Goal: Task Accomplishment & Management: Manage account settings

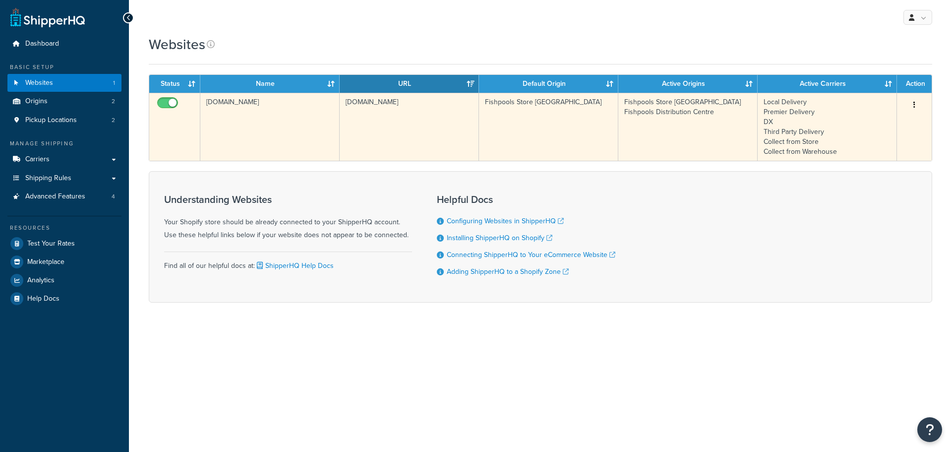
click at [314, 126] on td "[DOMAIN_NAME]" at bounding box center [269, 127] width 139 height 68
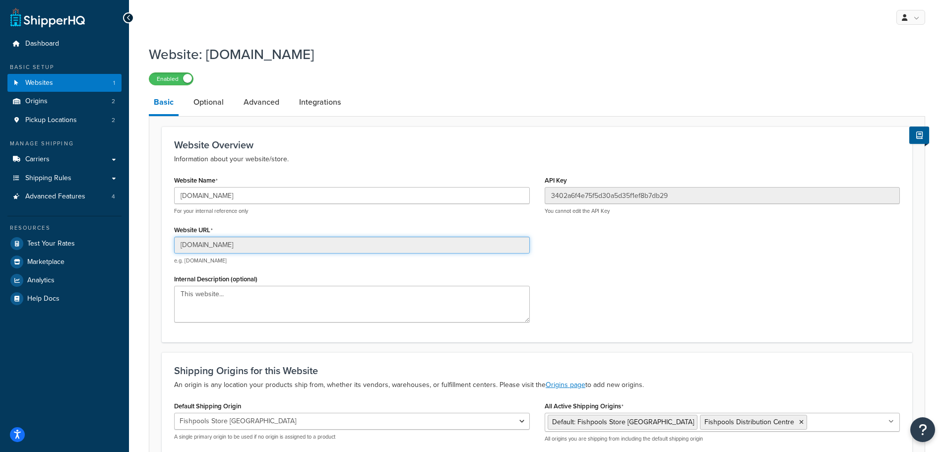
click at [230, 246] on input "[DOMAIN_NAME]" at bounding box center [352, 245] width 356 height 17
click at [267, 195] on input "[DOMAIN_NAME]" at bounding box center [352, 195] width 356 height 17
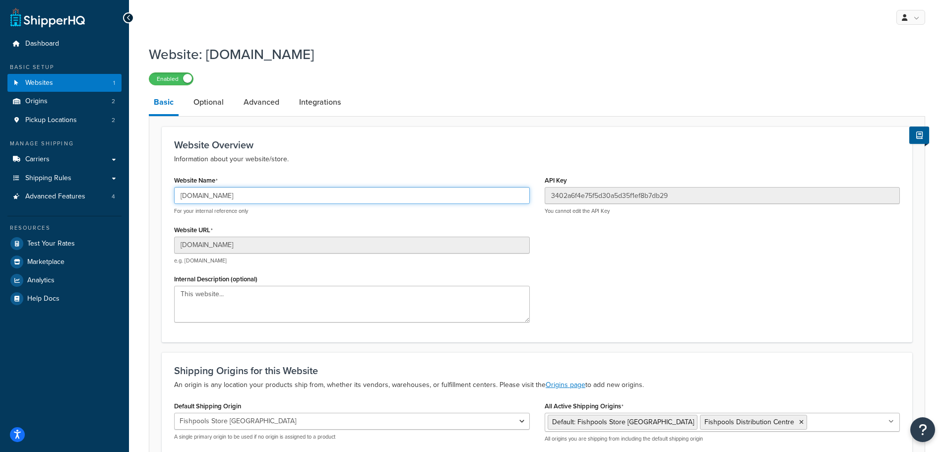
click at [267, 195] on input "[DOMAIN_NAME]" at bounding box center [352, 195] width 356 height 17
click at [205, 96] on link "Optional" at bounding box center [208, 102] width 40 height 24
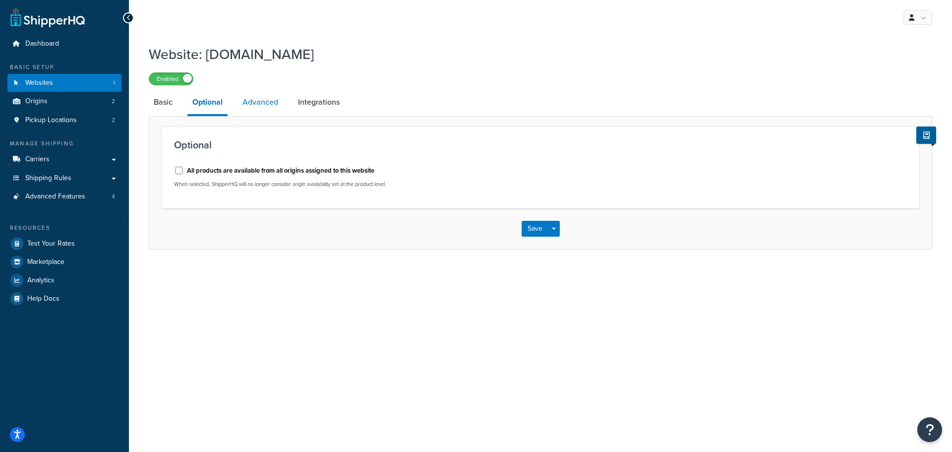
click at [261, 108] on link "Advanced" at bounding box center [261, 102] width 46 height 24
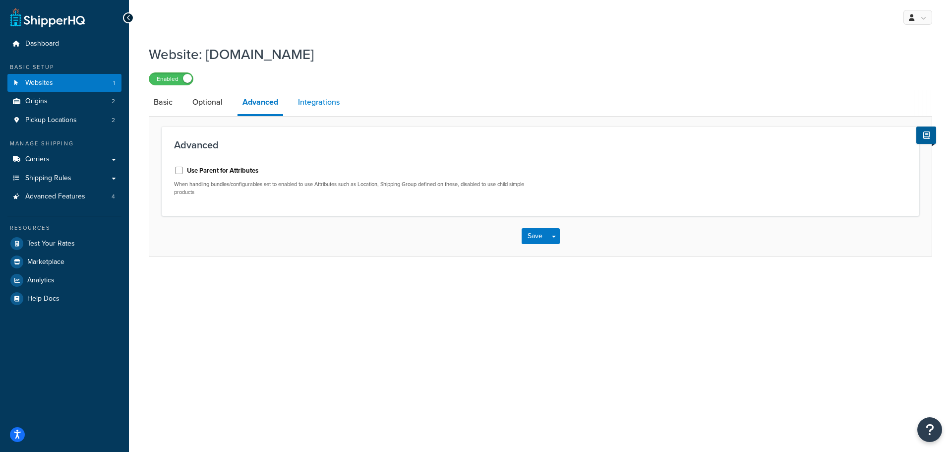
click at [312, 106] on link "Integrations" at bounding box center [319, 102] width 52 height 24
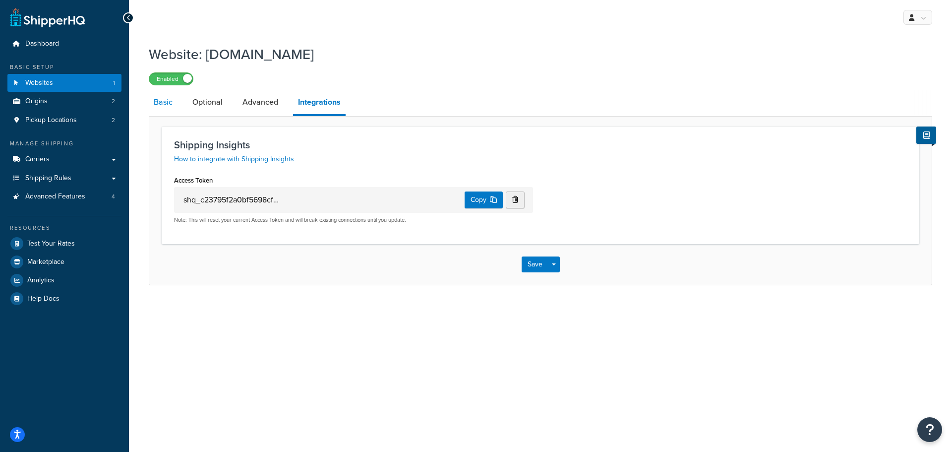
click at [164, 103] on link "Basic" at bounding box center [163, 102] width 29 height 24
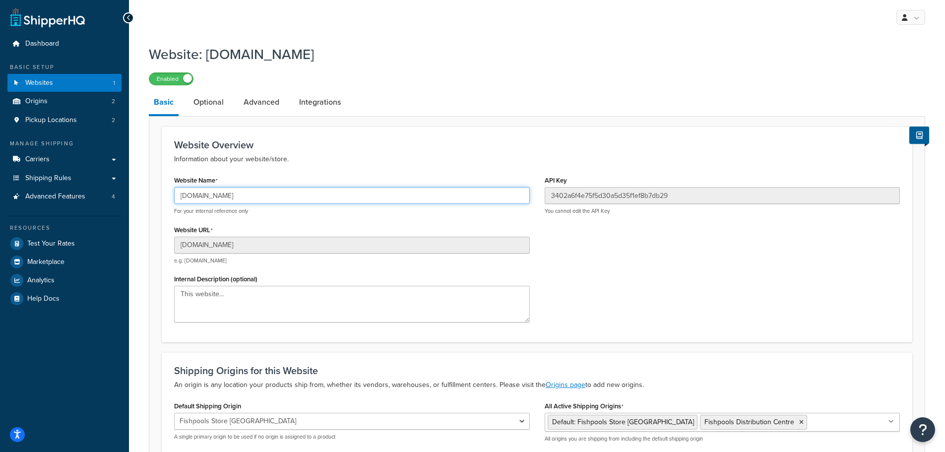
click at [290, 197] on input "[DOMAIN_NAME]" at bounding box center [352, 195] width 356 height 17
type input "Fishpools"
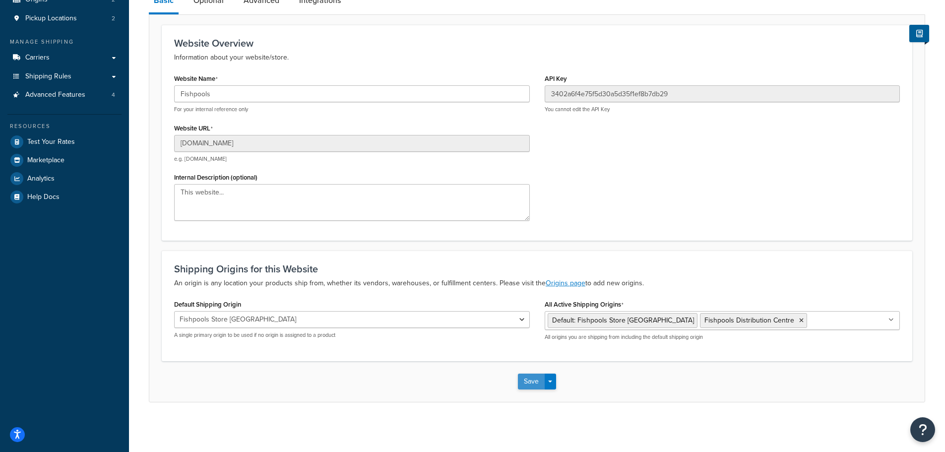
click at [529, 384] on button "Save" at bounding box center [531, 381] width 27 height 16
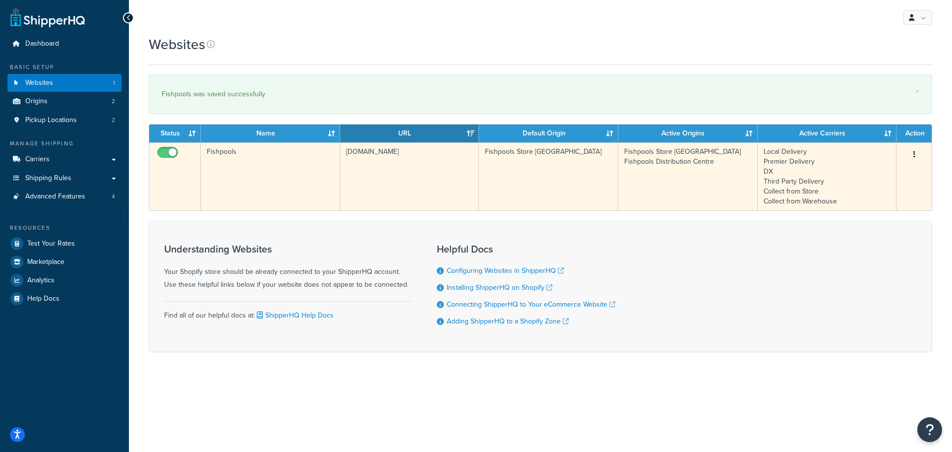
click at [390, 168] on td "[DOMAIN_NAME]" at bounding box center [409, 176] width 139 height 68
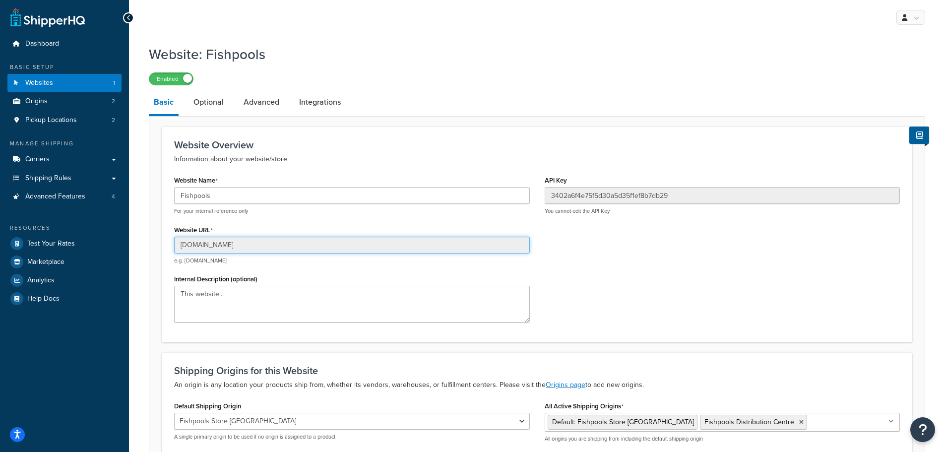
click at [287, 241] on input "[DOMAIN_NAME]" at bounding box center [352, 245] width 356 height 17
